Goal: Information Seeking & Learning: Understand process/instructions

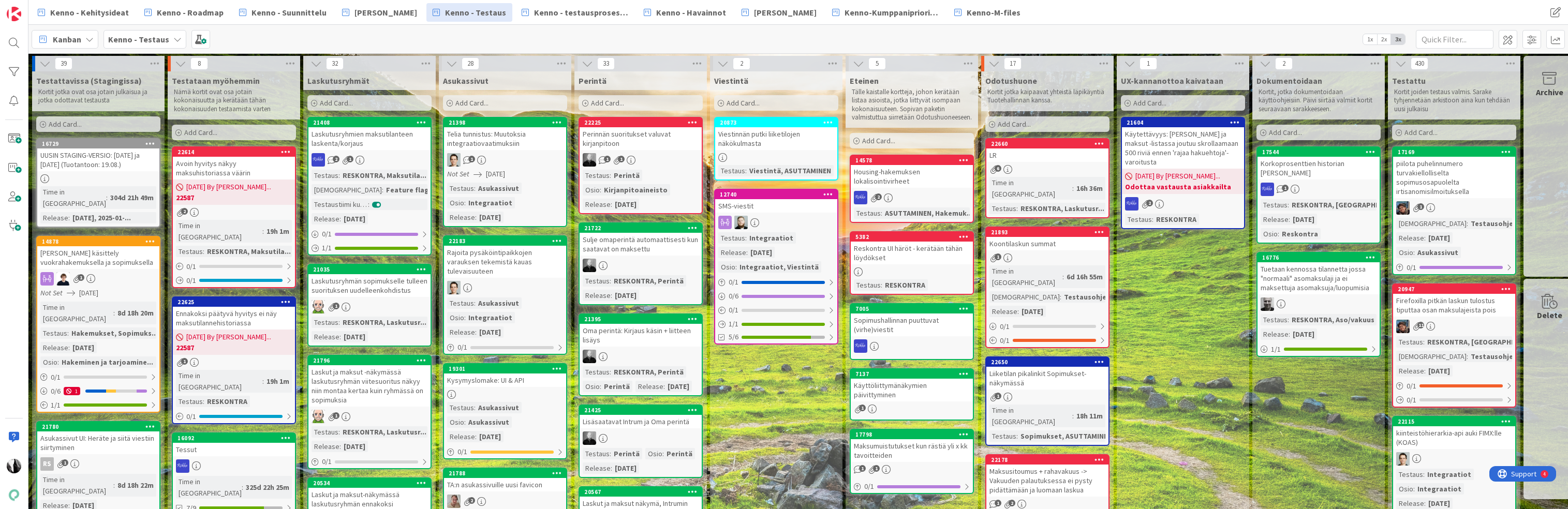
click at [752, 142] on div "Viestinnän putki liiketilojen näkökulmasta" at bounding box center [776, 138] width 122 height 23
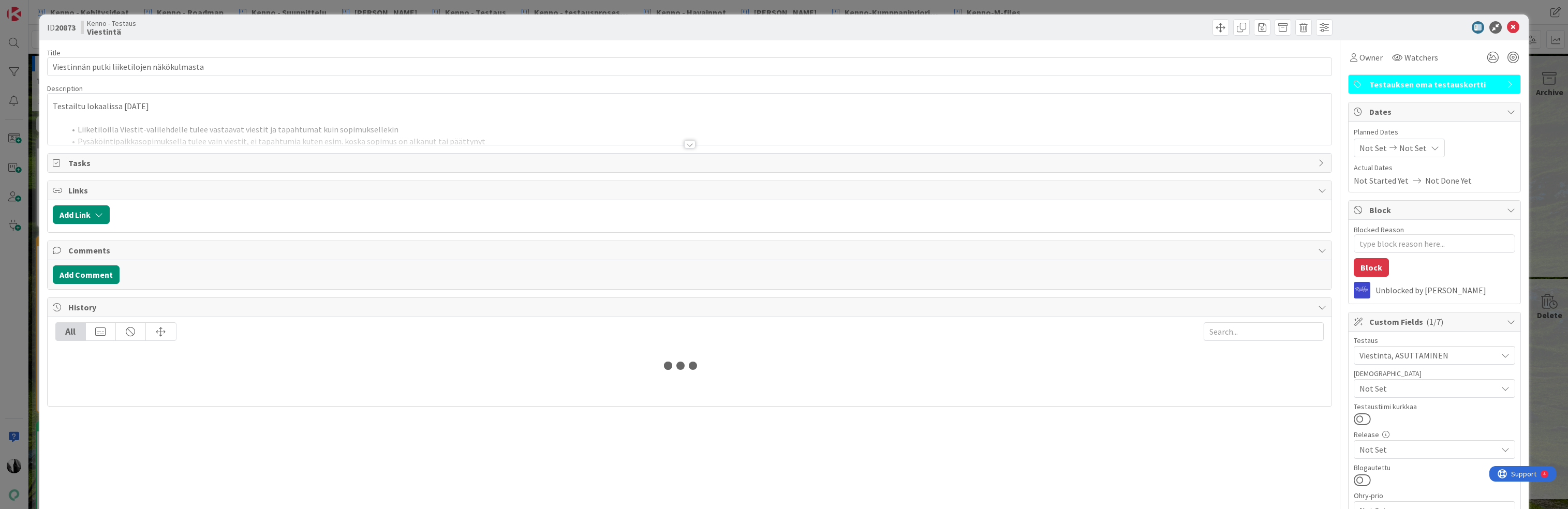
type textarea "x"
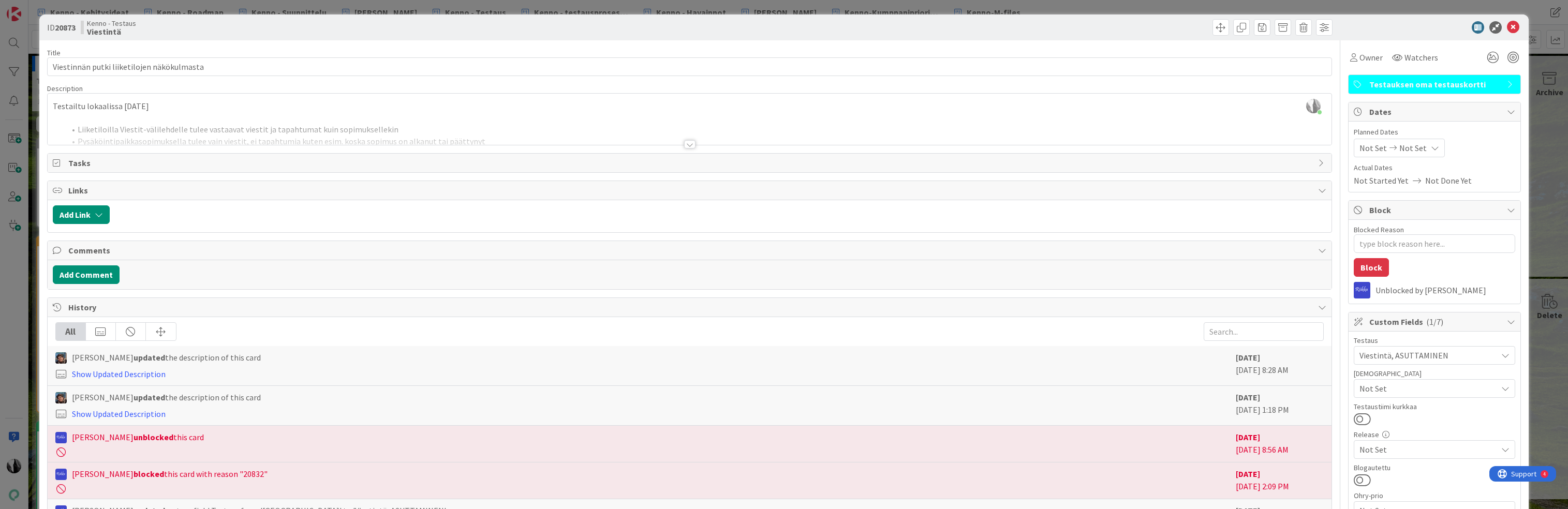
click at [691, 146] on div at bounding box center [690, 144] width 12 height 9
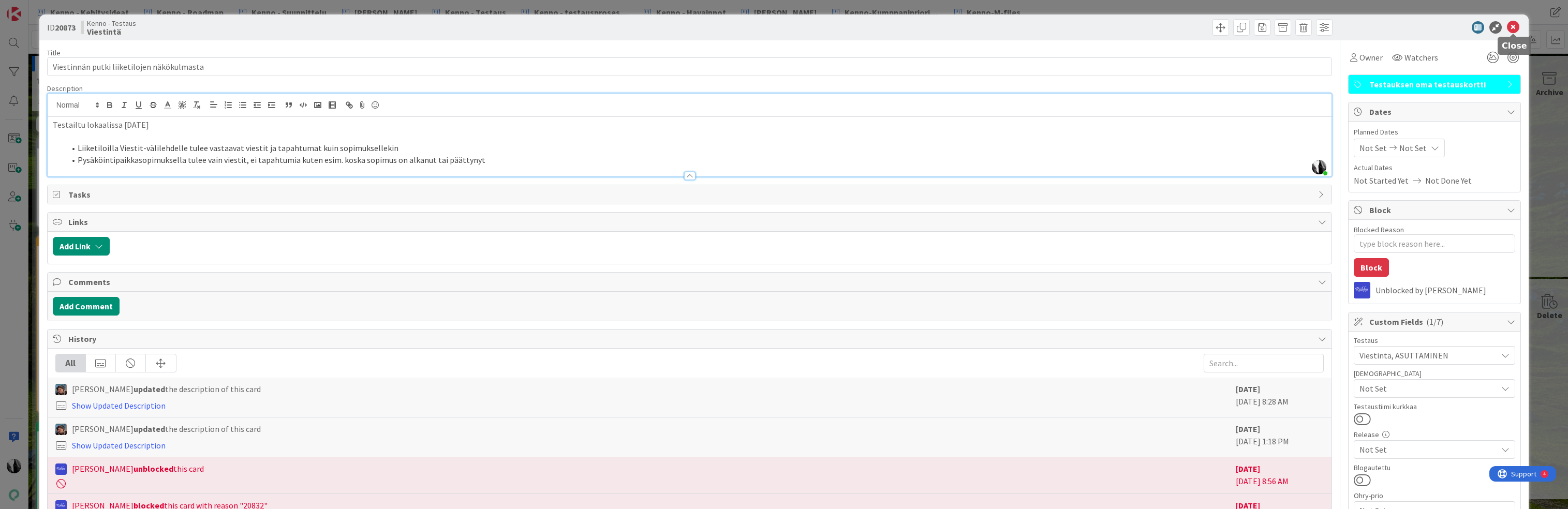
click at [1514, 25] on icon at bounding box center [1513, 27] width 12 height 12
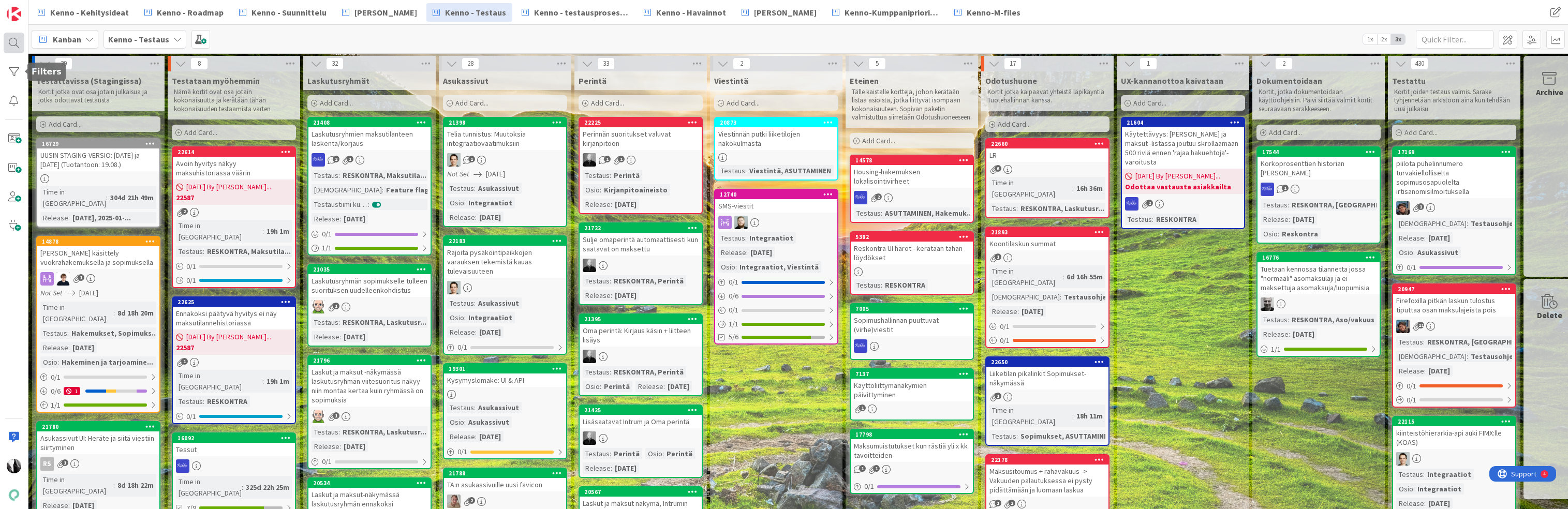
click at [14, 38] on div at bounding box center [14, 43] width 21 height 21
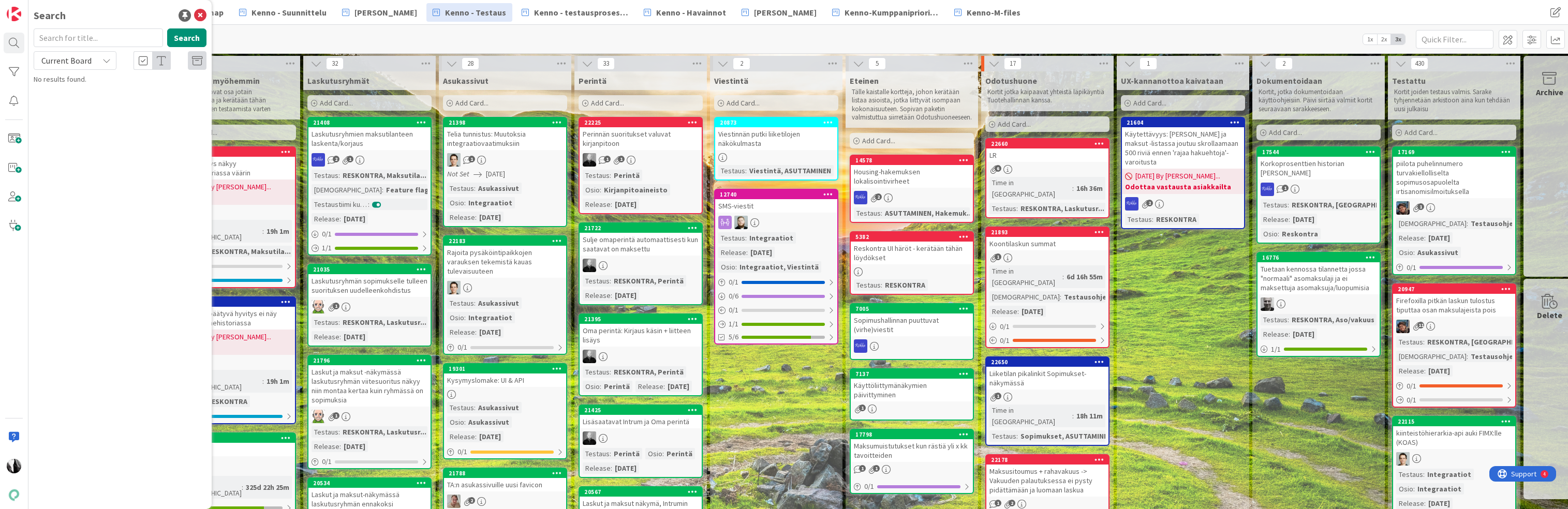
click at [109, 41] on input "text" at bounding box center [98, 38] width 130 height 19
type input "21319"
click at [88, 61] on span "Current Board" at bounding box center [66, 60] width 50 height 10
click at [82, 102] on span "All Boards" at bounding box center [93, 103] width 108 height 16
click at [186, 36] on button "Search" at bounding box center [187, 38] width 40 height 19
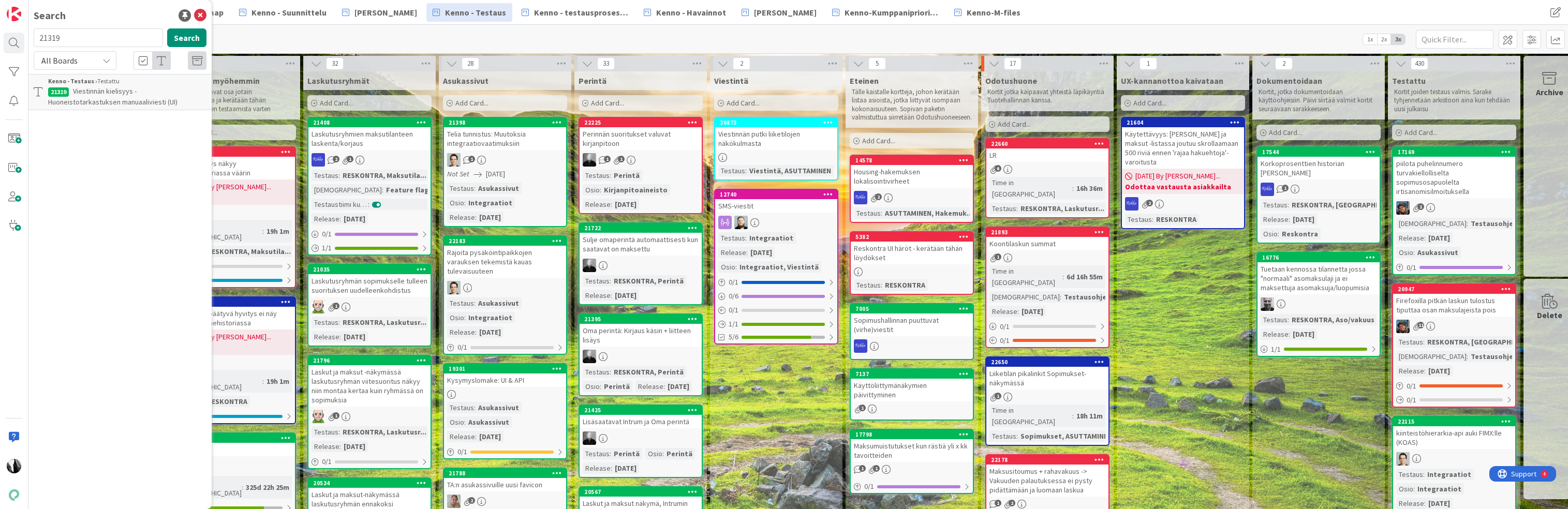
click at [128, 100] on span "Viestinnän kielisyys - Huoneistotarkastuksen manuaaliviesti (UI)" at bounding box center [113, 96] width 130 height 20
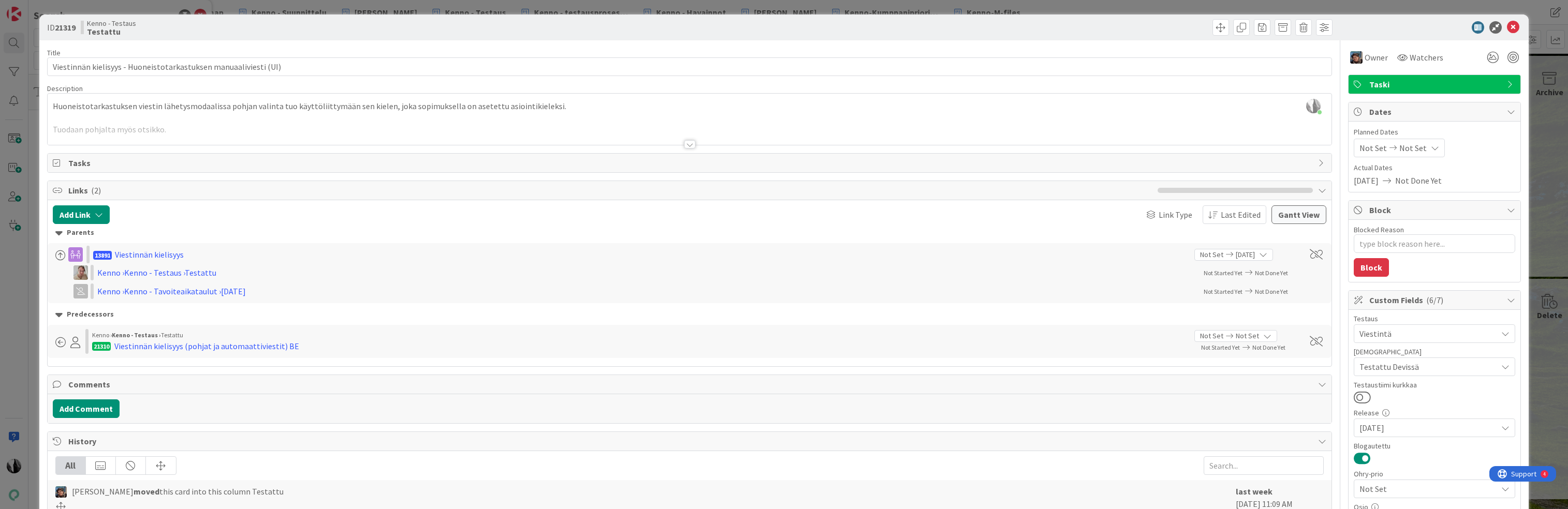
click at [690, 143] on div at bounding box center [690, 144] width 12 height 9
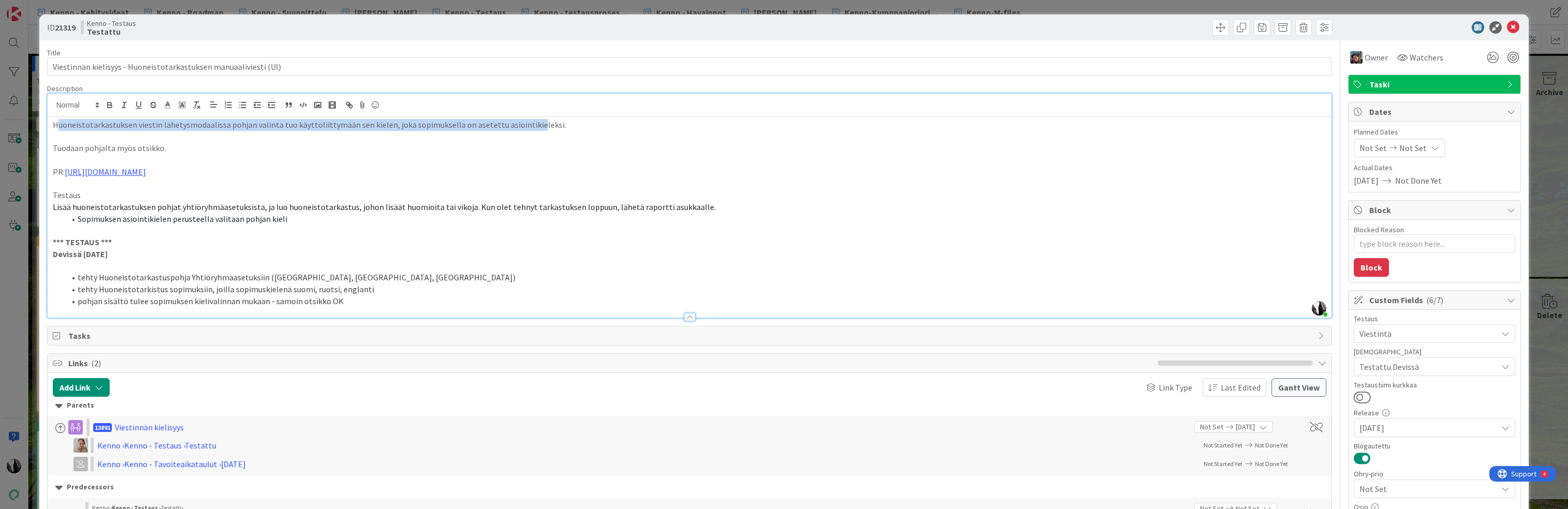
drag, startPoint x: 58, startPoint y: 123, endPoint x: 527, endPoint y: 128, distance: 469.0
click at [527, 128] on p "Huoneistotarkastuksen viestin lähetysmodaalissa pohjan valinta tuo käyttöliitty…" at bounding box center [690, 125] width 1274 height 12
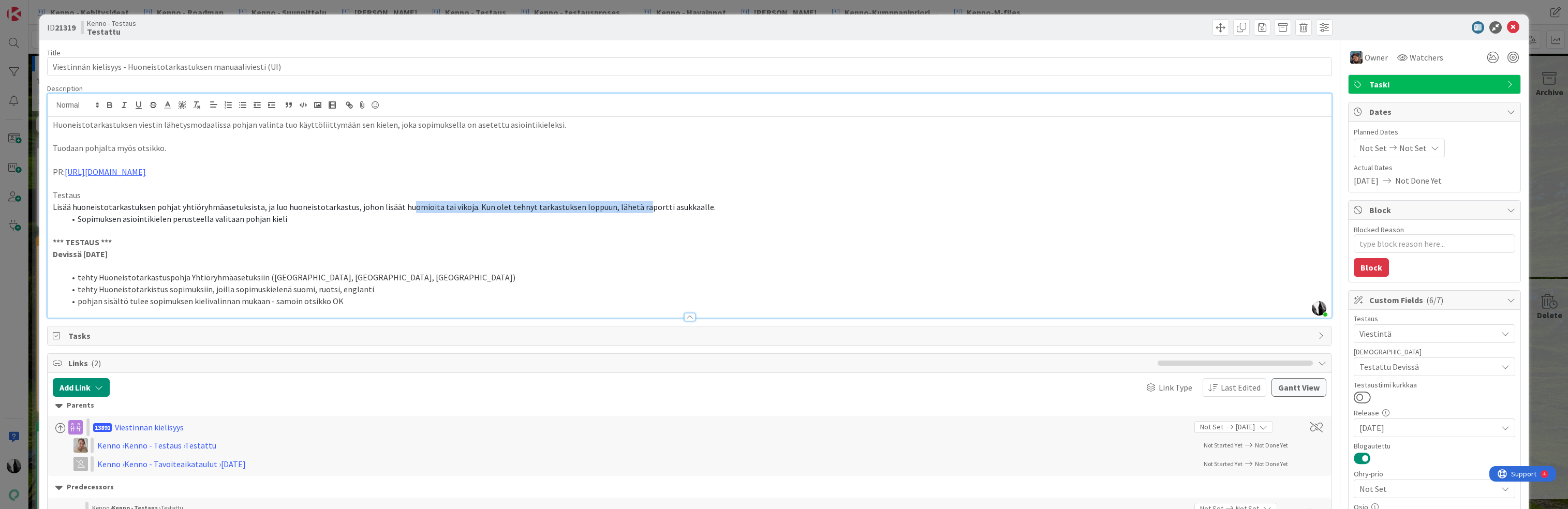
drag, startPoint x: 401, startPoint y: 206, endPoint x: 630, endPoint y: 209, distance: 229.0
click at [630, 209] on span "Lisää huoneistotarkastuksen pohjat yhtiöryhmäasetuksista, ja luo huoneistotarka…" at bounding box center [384, 207] width 663 height 10
drag, startPoint x: 107, startPoint y: 220, endPoint x: 215, endPoint y: 220, distance: 108.0
click at [215, 220] on span "Sopimuksen asiointikielen perusteella valitaan pohjan kieli" at bounding box center [183, 218] width 209 height 10
click at [132, 213] on span "Sopimuksen asiointikielen perusteella valitaan pohjan kieli" at bounding box center [183, 218] width 209 height 10
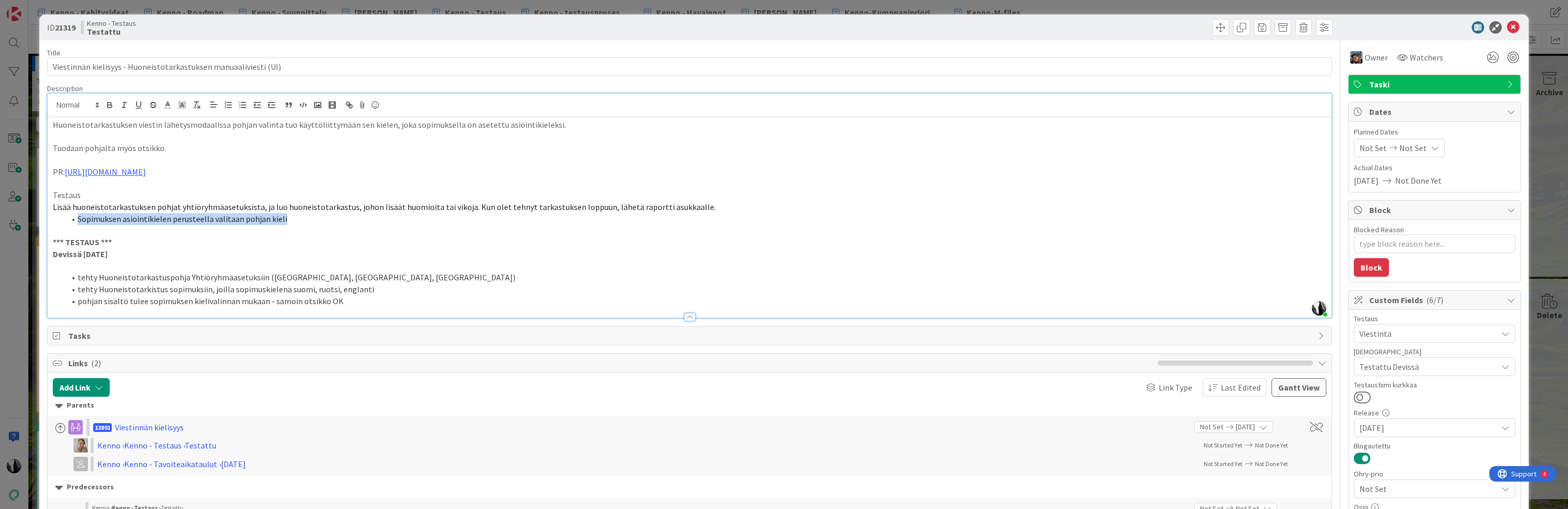
drag, startPoint x: 80, startPoint y: 219, endPoint x: 289, endPoint y: 218, distance: 209.0
click at [289, 218] on li "Sopimuksen asiointikielen perusteella valitaan pohjan kieli" at bounding box center [696, 219] width 1262 height 12
drag, startPoint x: 86, startPoint y: 291, endPoint x: 329, endPoint y: 291, distance: 243.0
click at [329, 291] on li "tehty Huoneistotarkistus sopimuksiin, joilla sopimuskielenä suomi, ruotsi, engl…" at bounding box center [696, 289] width 1262 height 12
drag, startPoint x: 102, startPoint y: 302, endPoint x: 326, endPoint y: 303, distance: 224.0
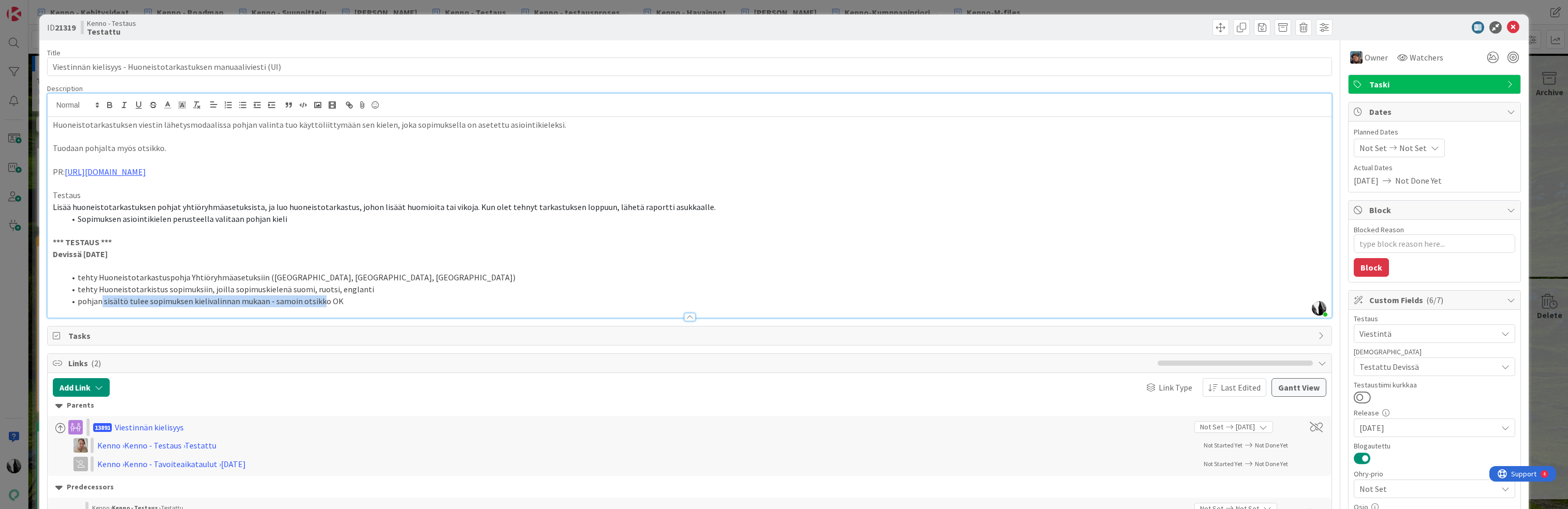
click at [323, 305] on li "pohjan sisältö tulee sopimuksen kielivalinnan mukaan - samoin otsikko OK" at bounding box center [696, 301] width 1262 height 12
type textarea "x"
